Goal: Task Accomplishment & Management: Complete application form

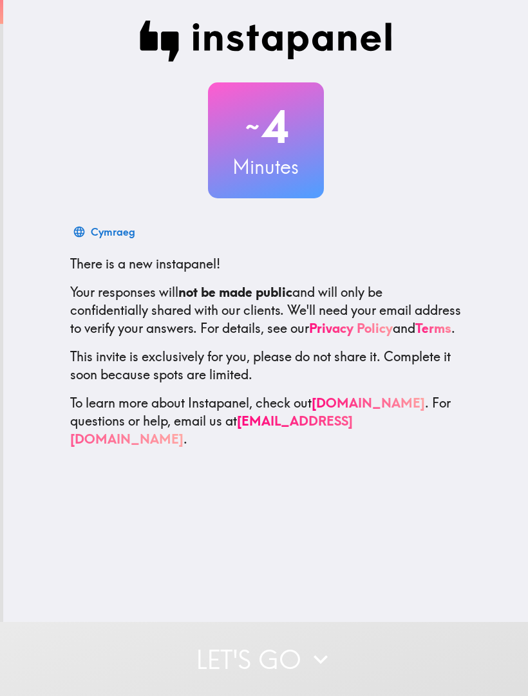
click at [461, 204] on div "~ 4 Minutes Cymraeg There is a new instapanel! Your responses will not be made …" at bounding box center [266, 235] width 412 height 428
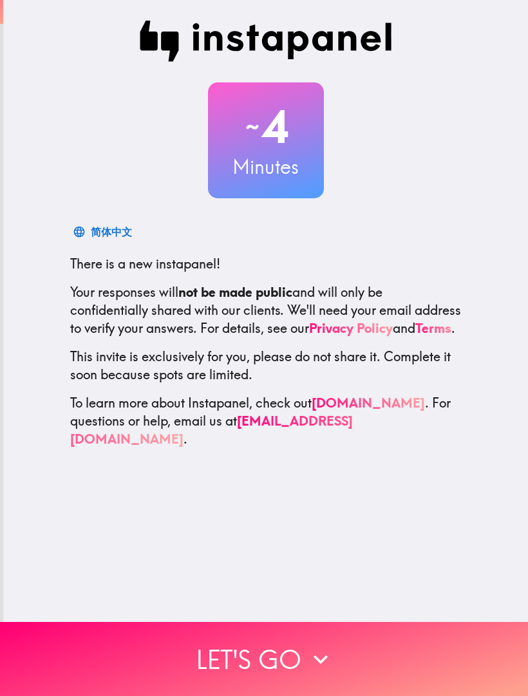
click at [408, 640] on button "Let's go" at bounding box center [264, 659] width 528 height 74
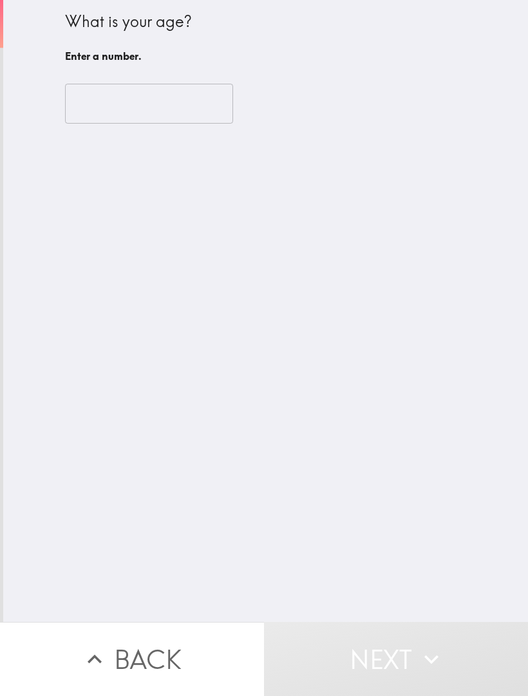
click at [218, 92] on input "number" at bounding box center [149, 104] width 168 height 40
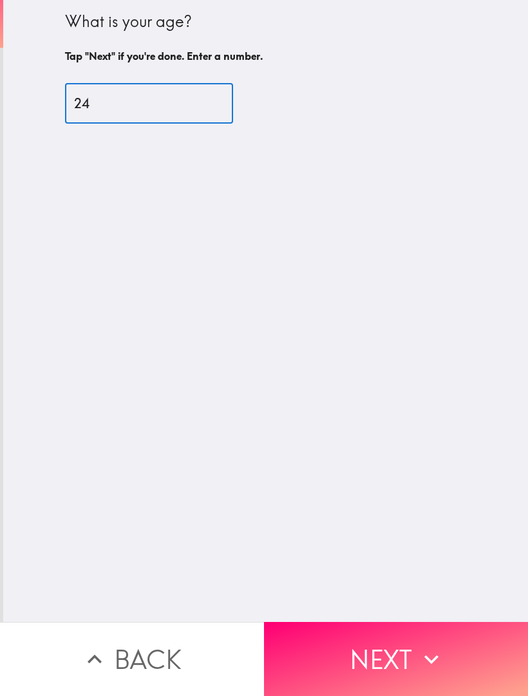
type input "24"
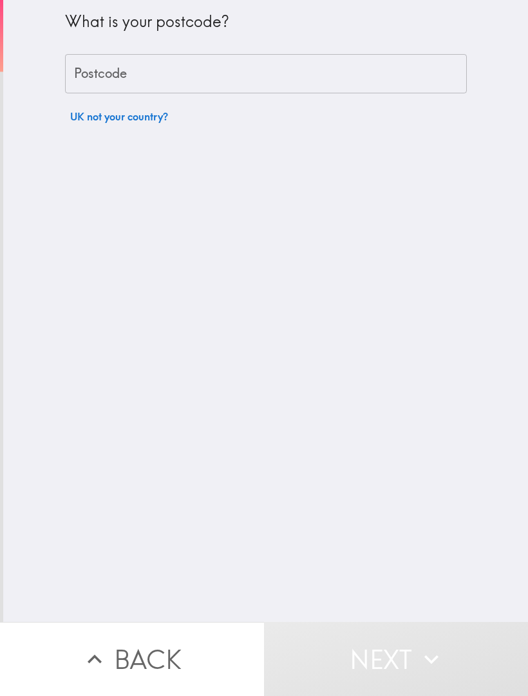
click at [412, 72] on input "Postcode" at bounding box center [266, 74] width 402 height 40
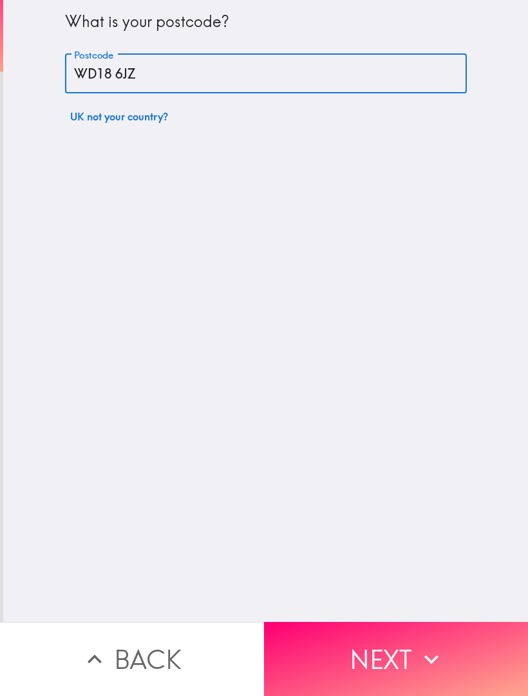
type input "WD18 6JZ"
click at [369, 238] on div "What is your postcode? Postcode WD18 6JZ Postcode UK not your country?" at bounding box center [265, 311] width 525 height 622
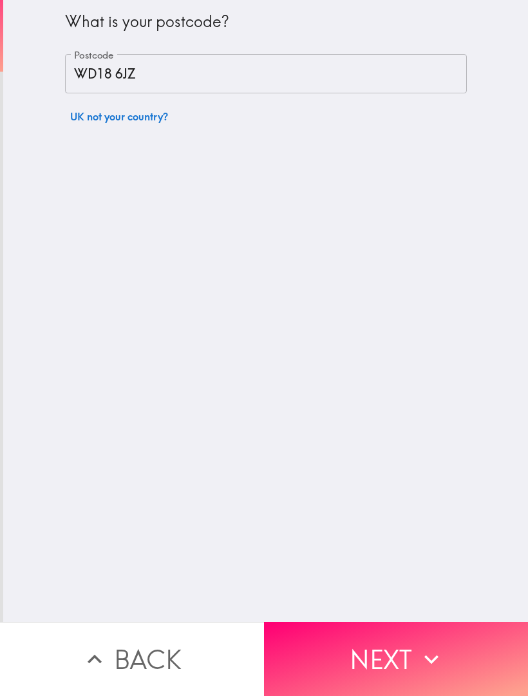
click at [477, 652] on button "Next" at bounding box center [396, 659] width 264 height 74
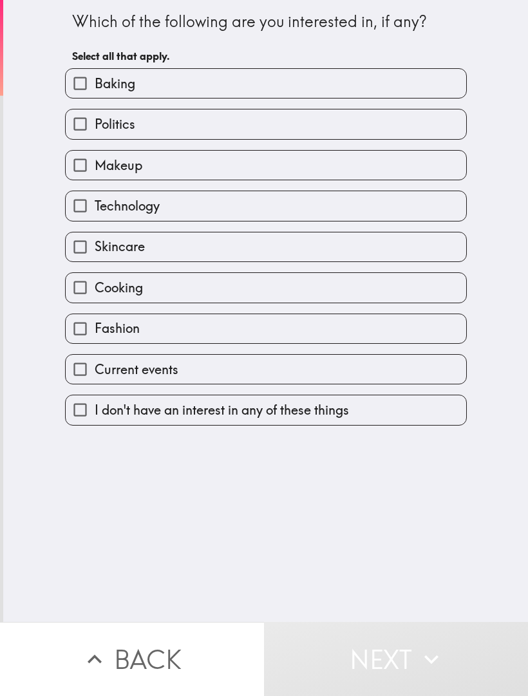
click at [361, 105] on div "Politics" at bounding box center [261, 119] width 412 height 41
click at [332, 82] on label "Baking" at bounding box center [266, 83] width 401 height 29
click at [95, 82] on input "Baking" at bounding box center [80, 83] width 29 height 29
checkbox input "true"
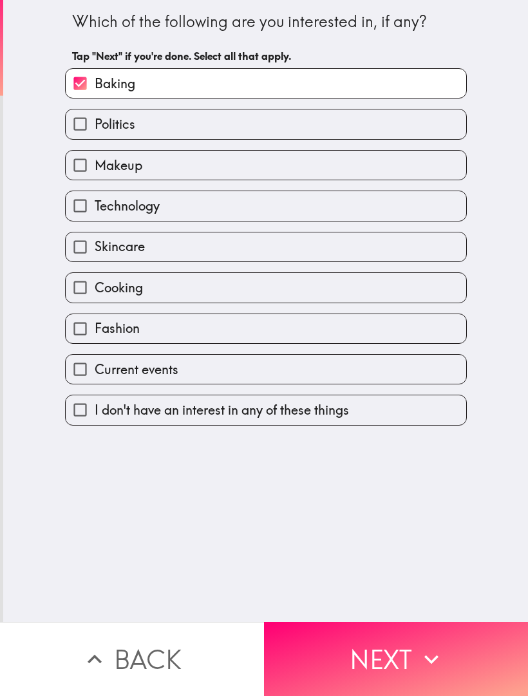
click at [298, 128] on label "Politics" at bounding box center [266, 124] width 401 height 29
click at [95, 128] on input "Politics" at bounding box center [80, 124] width 29 height 29
checkbox input "true"
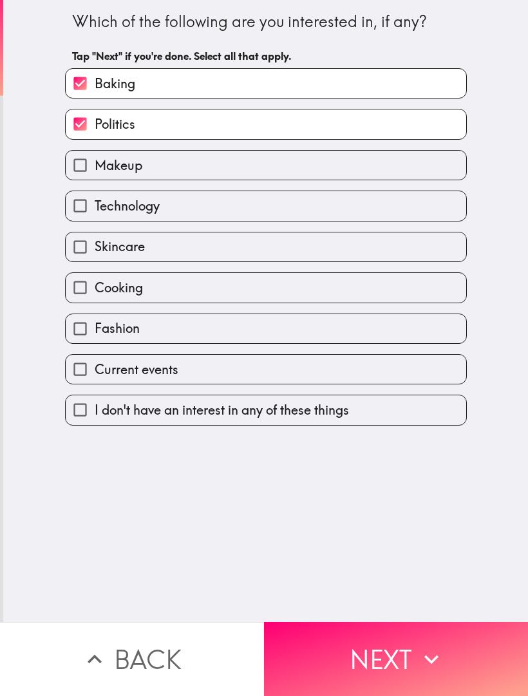
click at [278, 173] on label "Makeup" at bounding box center [266, 165] width 401 height 29
click at [95, 173] on input "Makeup" at bounding box center [80, 165] width 29 height 29
checkbox input "true"
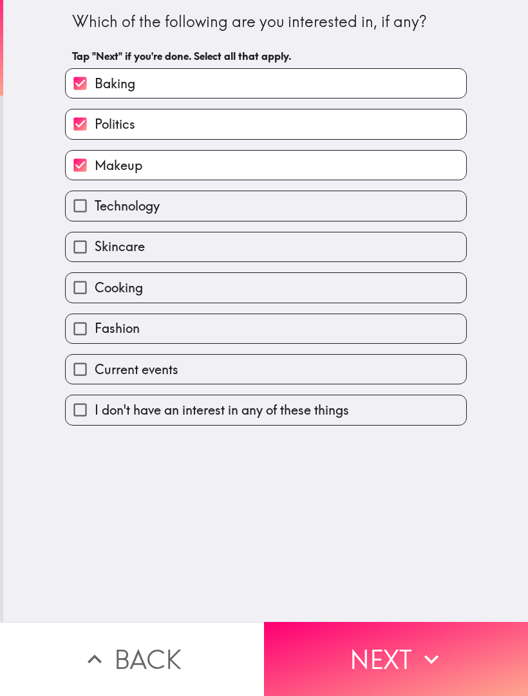
click at [283, 204] on label "Technology" at bounding box center [266, 205] width 401 height 29
click at [95, 204] on input "Technology" at bounding box center [80, 205] width 29 height 29
checkbox input "true"
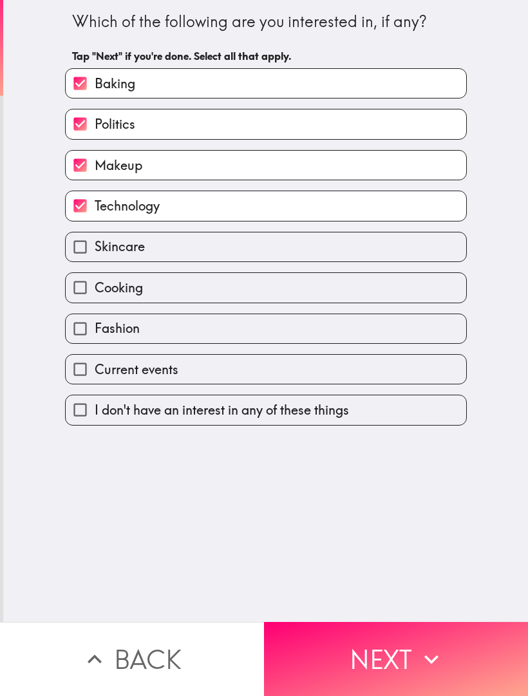
click at [260, 254] on label "Skincare" at bounding box center [266, 247] width 401 height 29
click at [95, 254] on input "Skincare" at bounding box center [80, 247] width 29 height 29
checkbox input "true"
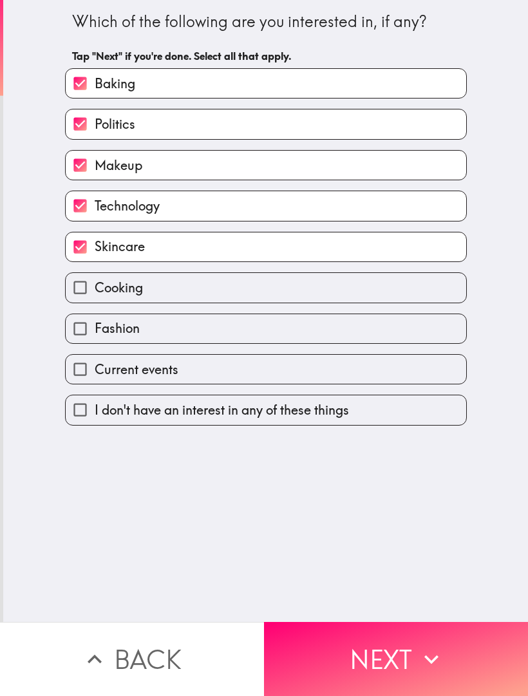
click at [253, 296] on label "Cooking" at bounding box center [266, 287] width 401 height 29
click at [95, 296] on input "Cooking" at bounding box center [80, 287] width 29 height 29
checkbox input "true"
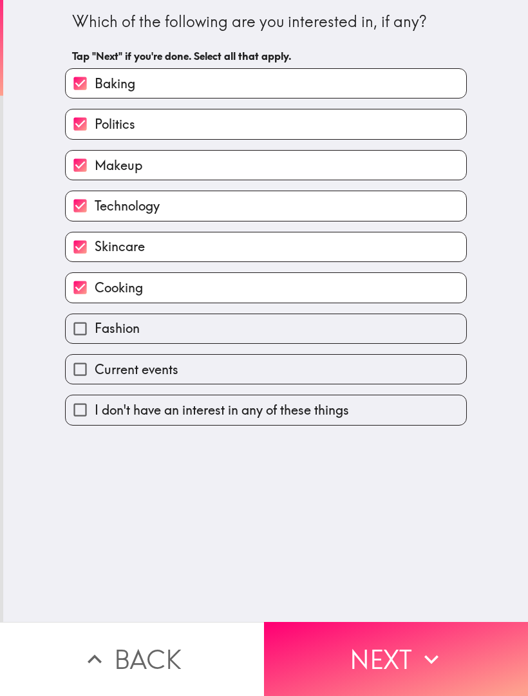
click at [247, 339] on label "Fashion" at bounding box center [266, 328] width 401 height 29
click at [95, 339] on input "Fashion" at bounding box center [80, 328] width 29 height 29
checkbox input "true"
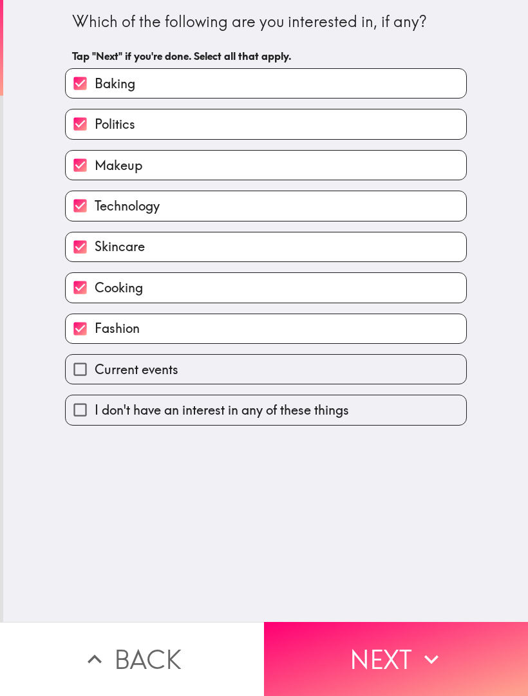
click at [278, 379] on label "Current events" at bounding box center [266, 369] width 401 height 29
click at [95, 379] on input "Current events" at bounding box center [80, 369] width 29 height 29
checkbox input "true"
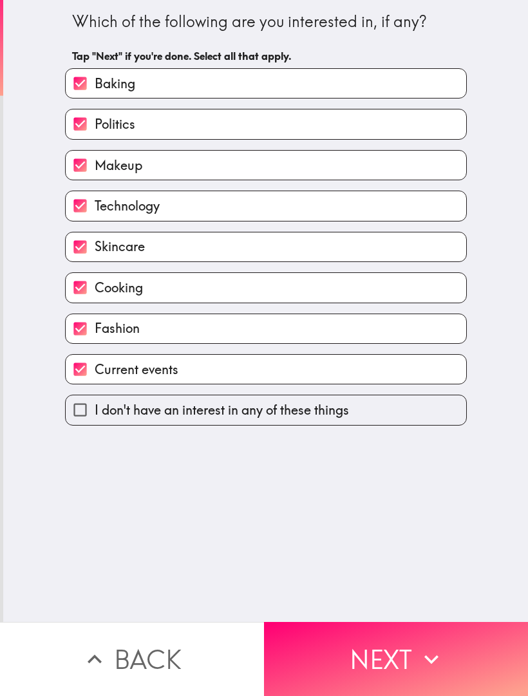
click at [401, 665] on button "Next" at bounding box center [396, 659] width 264 height 74
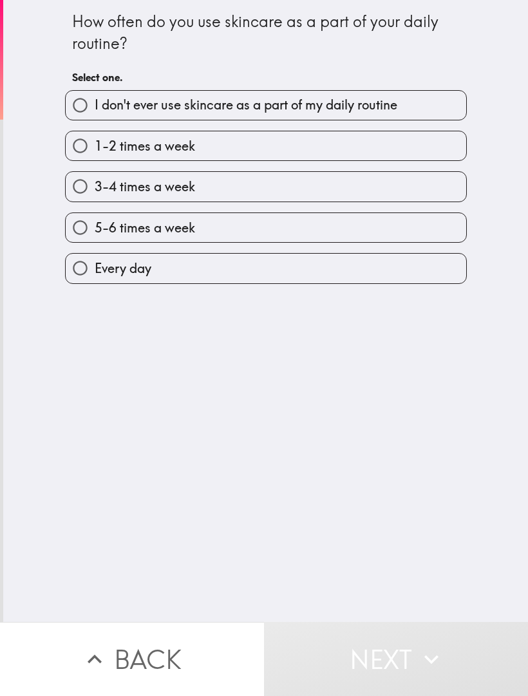
click at [133, 269] on span "Every day" at bounding box center [123, 269] width 57 height 18
click at [95, 269] on input "Every day" at bounding box center [80, 268] width 29 height 29
radio input "true"
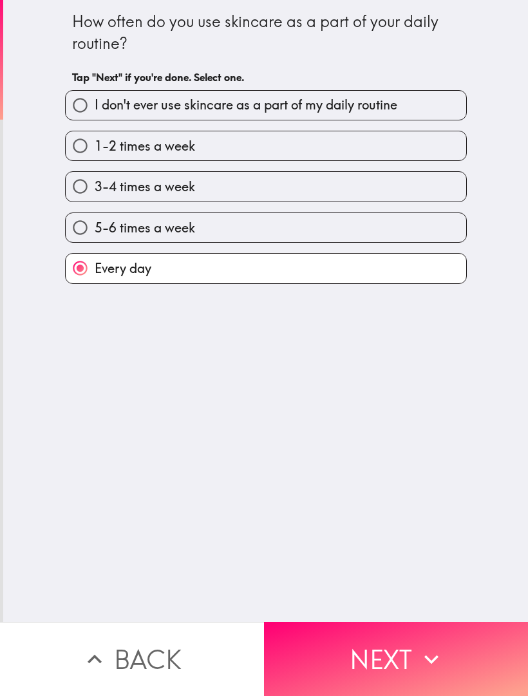
click at [414, 664] on button "Next" at bounding box center [396, 659] width 264 height 74
